Goal: Information Seeking & Learning: Learn about a topic

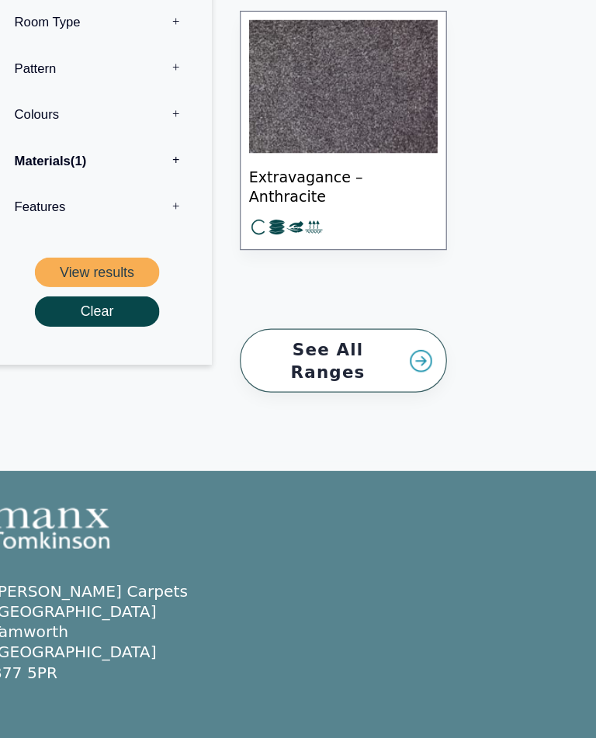
scroll to position [1273, 0]
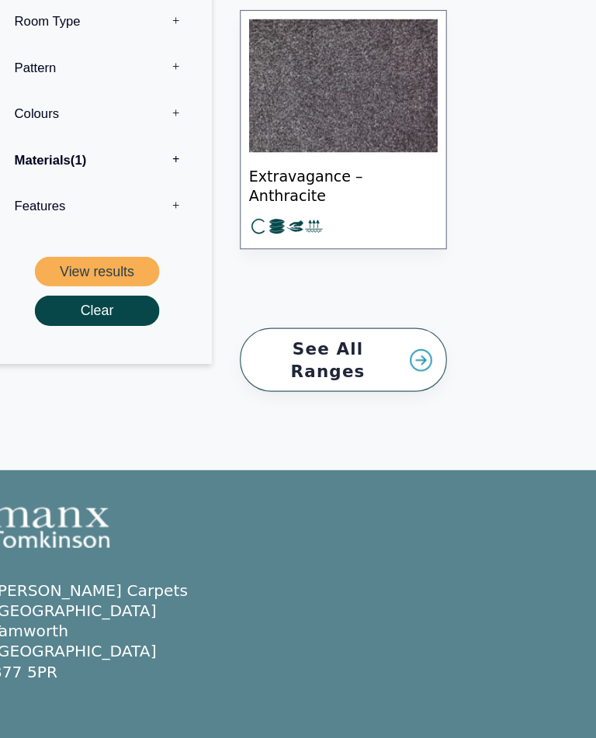
click at [266, 371] on link "See All Ranges" at bounding box center [311, 398] width 174 height 54
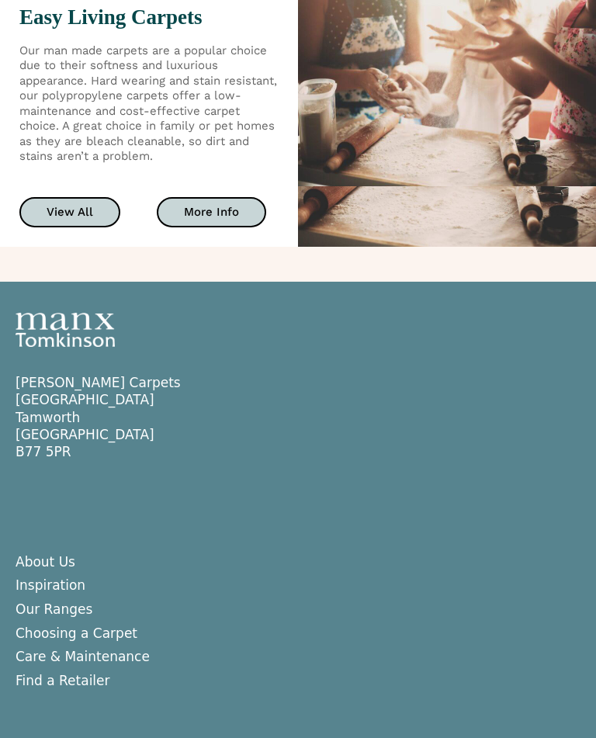
scroll to position [3425, 0]
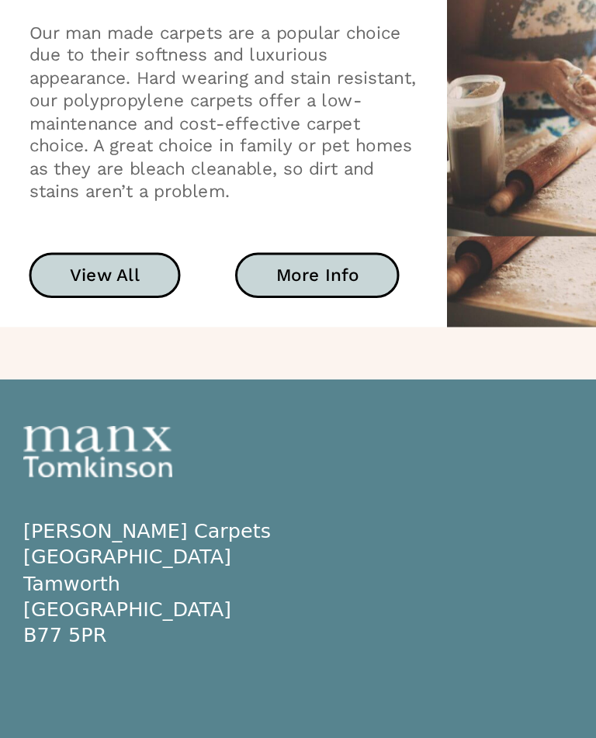
click at [67, 204] on span "View All" at bounding box center [70, 210] width 47 height 12
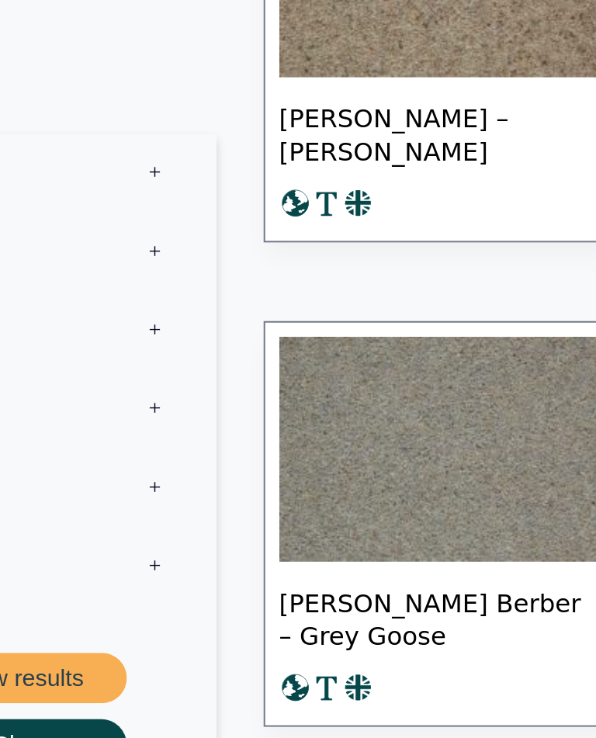
scroll to position [26797, 0]
